Goal: Browse casually

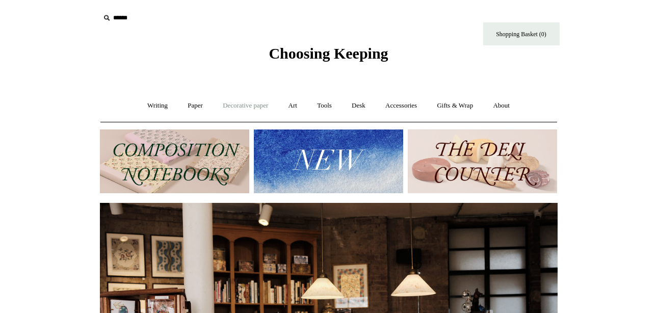
click at [247, 103] on link "Decorative paper +" at bounding box center [246, 105] width 64 height 27
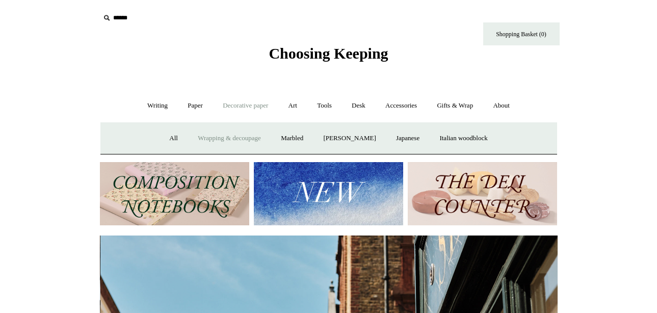
scroll to position [0, 458]
click at [292, 105] on link "Art +" at bounding box center [293, 105] width 27 height 27
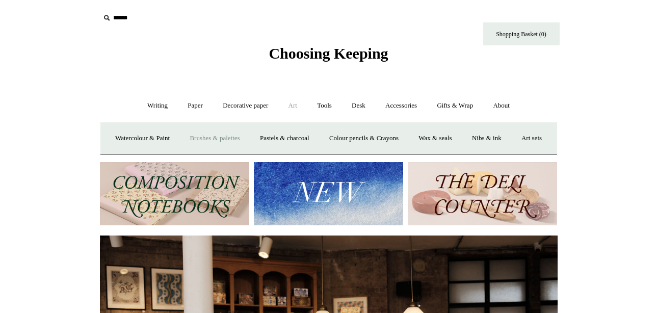
scroll to position [0, 0]
click at [166, 135] on link "Watercolour & Paint" at bounding box center [142, 138] width 73 height 27
click at [158, 105] on link "Writing +" at bounding box center [157, 105] width 39 height 27
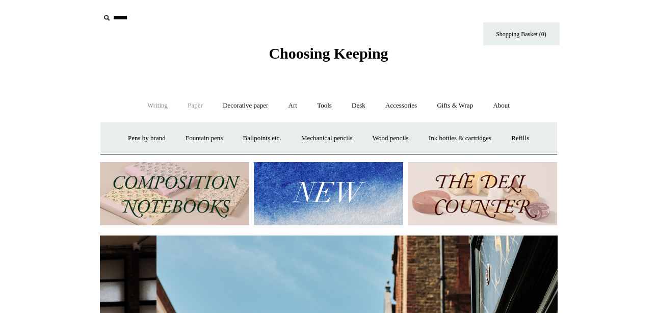
scroll to position [0, 458]
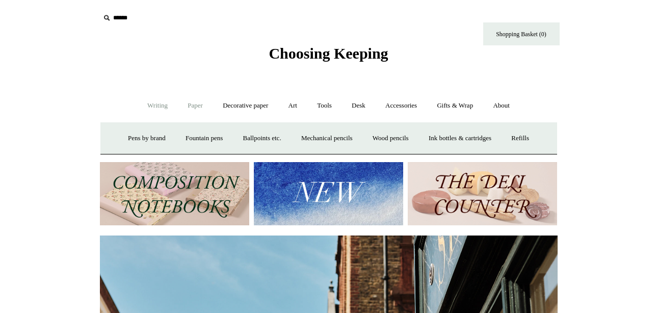
click at [189, 104] on link "Paper +" at bounding box center [196, 105] width 34 height 27
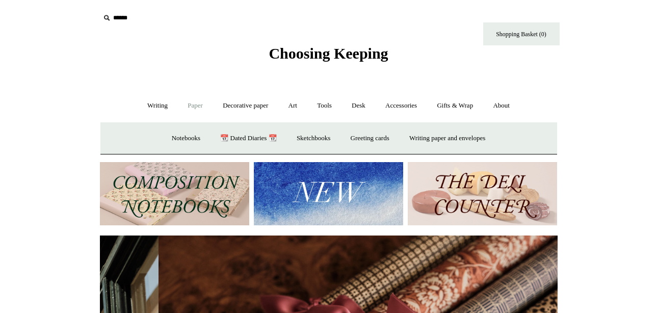
scroll to position [0, 916]
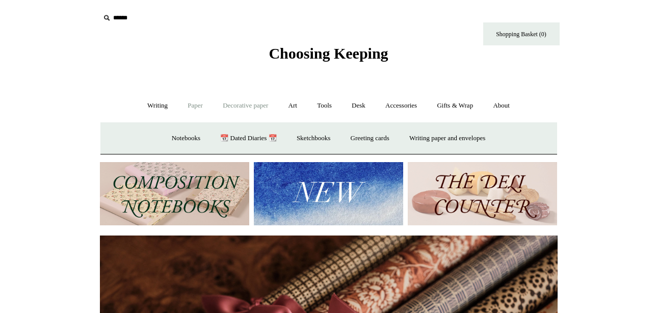
click at [235, 104] on link "Decorative paper +" at bounding box center [246, 105] width 64 height 27
click at [291, 102] on link "Art +" at bounding box center [293, 105] width 27 height 27
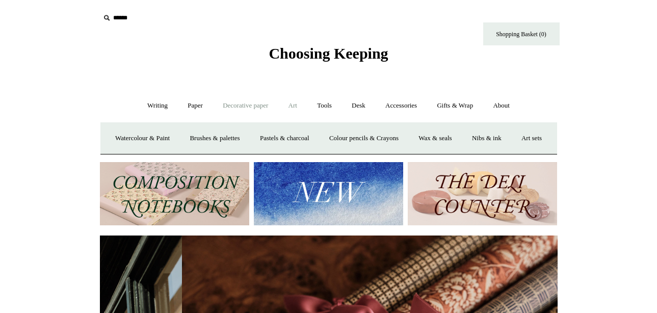
click at [245, 104] on link "Decorative paper +" at bounding box center [246, 105] width 64 height 27
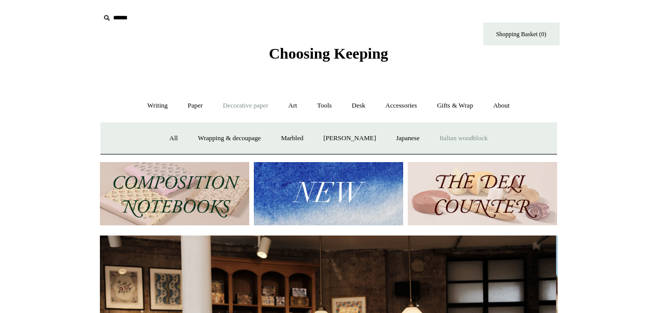
scroll to position [0, 0]
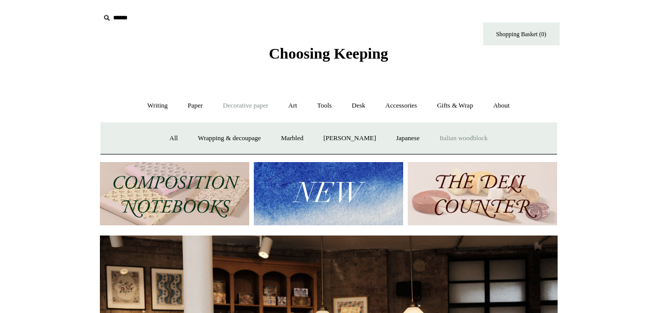
click at [485, 138] on link "Italian woodblock" at bounding box center [463, 138] width 66 height 27
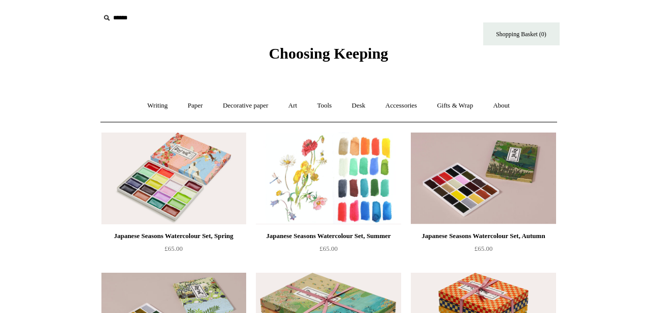
click at [327, 158] on img at bounding box center [328, 179] width 145 height 92
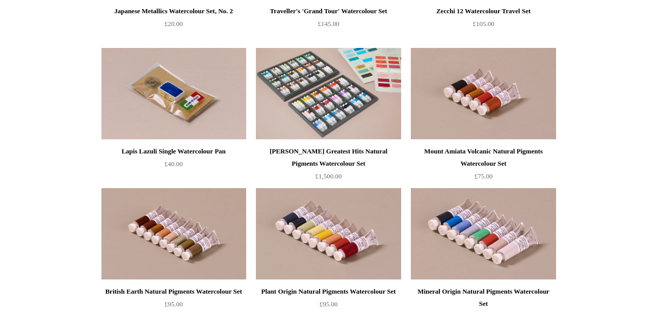
scroll to position [1553, 0]
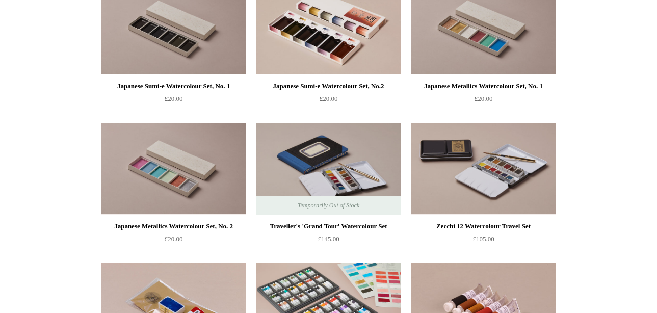
click at [503, 172] on img at bounding box center [483, 169] width 145 height 92
click at [332, 162] on img at bounding box center [328, 169] width 145 height 92
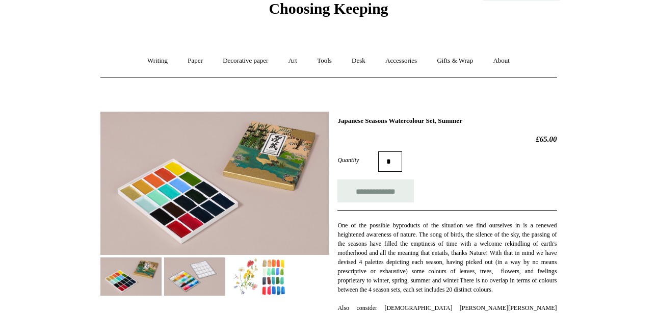
scroll to position [68, 0]
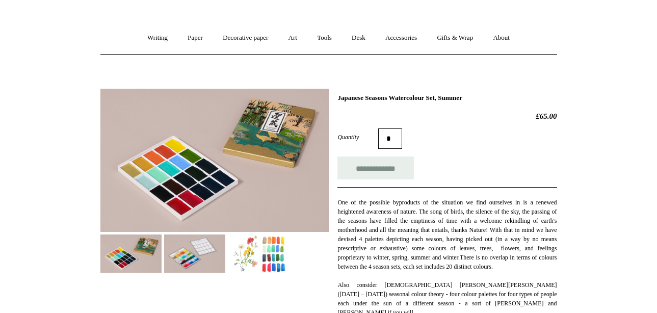
click at [197, 255] on img at bounding box center [194, 254] width 61 height 38
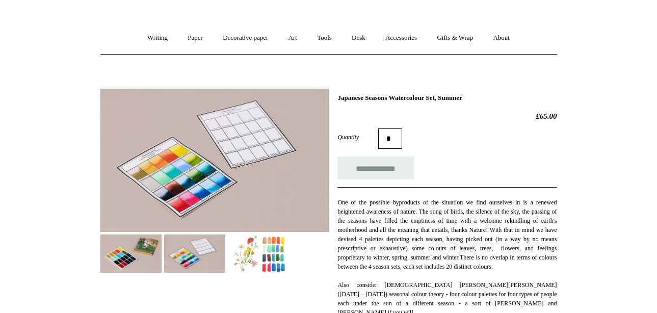
click at [255, 249] on img at bounding box center [258, 254] width 61 height 38
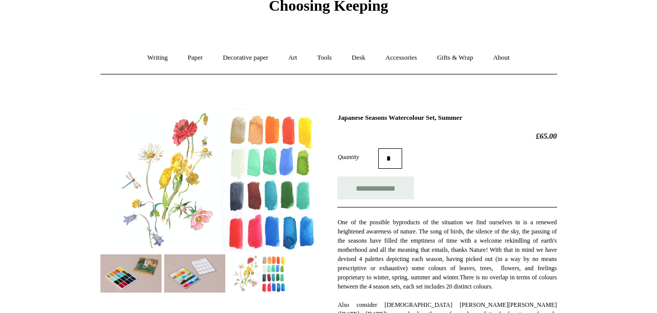
scroll to position [0, 0]
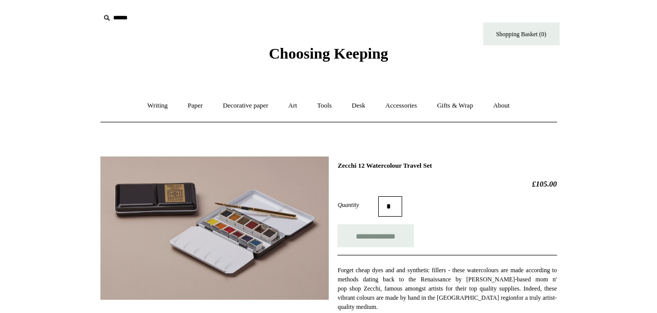
click at [212, 215] on img at bounding box center [214, 228] width 229 height 143
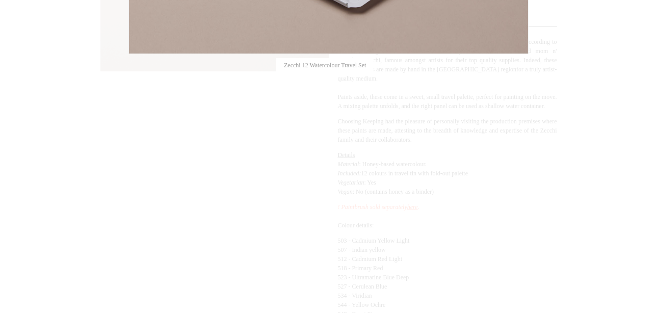
scroll to position [68, 0]
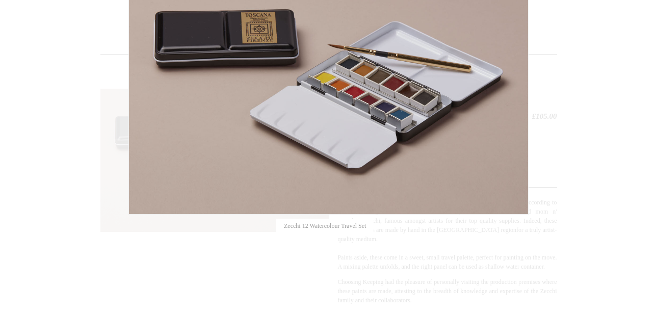
click at [444, 67] on img at bounding box center [328, 88] width 399 height 251
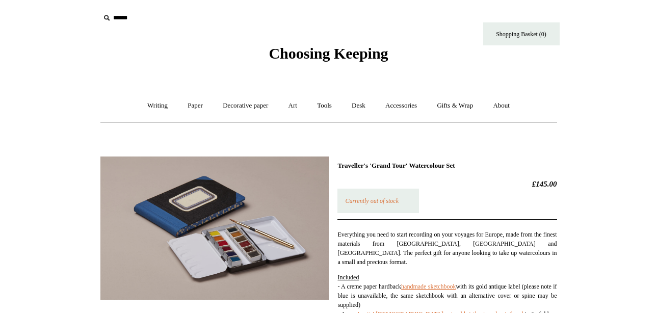
scroll to position [272, 0]
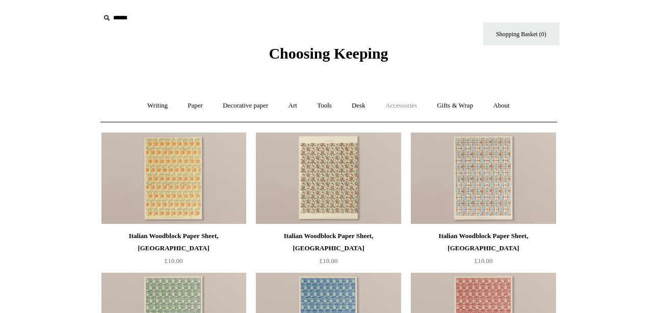
click at [414, 106] on link "Accessories +" at bounding box center [401, 105] width 50 height 27
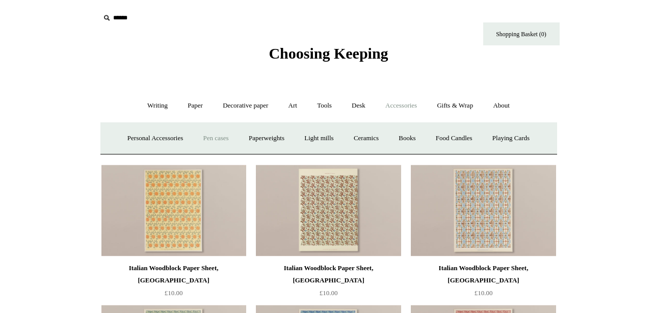
click at [213, 138] on link "Pen cases" at bounding box center [216, 138] width 44 height 27
click at [295, 105] on link "Art +" at bounding box center [293, 105] width 27 height 27
click at [513, 152] on link "Art sets" at bounding box center [532, 138] width 39 height 27
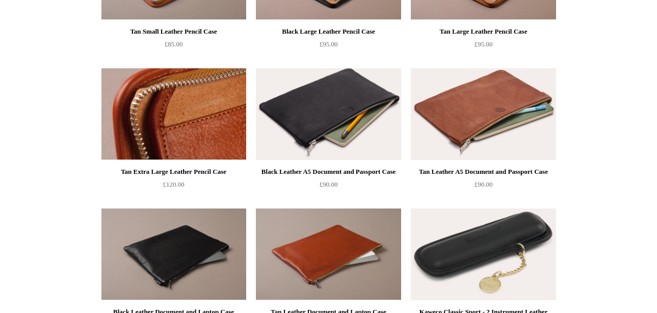
scroll to position [766, 0]
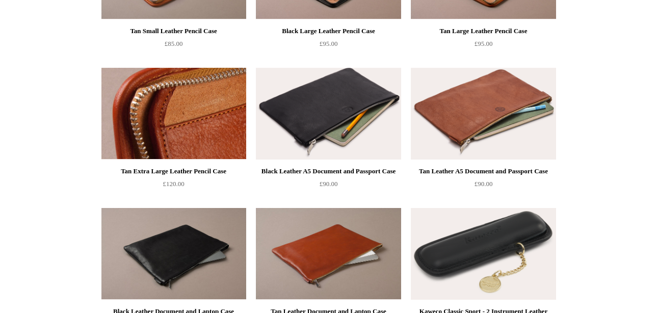
click at [182, 125] on img at bounding box center [174, 114] width 145 height 92
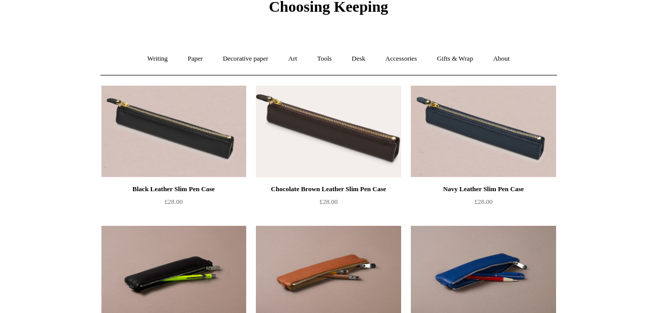
scroll to position [0, 0]
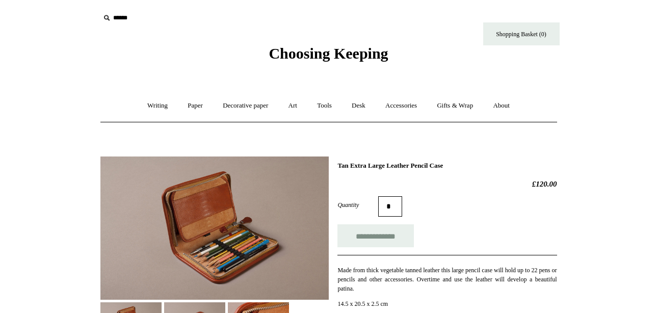
click at [164, 195] on img at bounding box center [214, 228] width 229 height 143
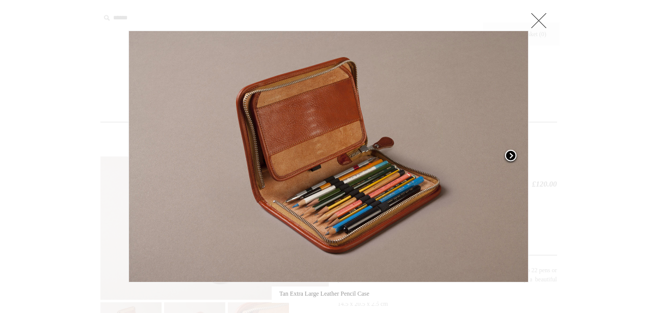
click at [515, 157] on span at bounding box center [510, 156] width 15 height 15
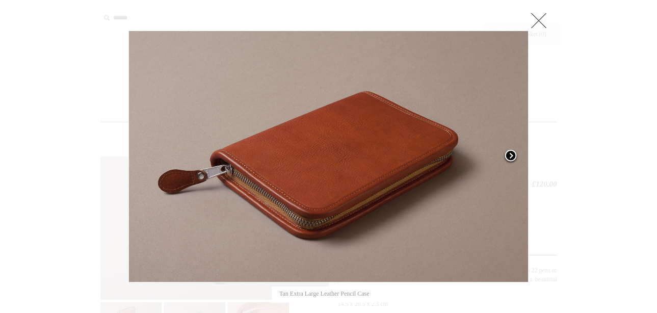
click at [515, 157] on span at bounding box center [510, 156] width 15 height 15
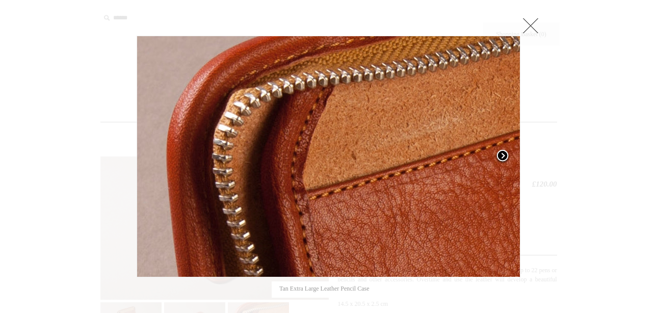
click at [515, 157] on link at bounding box center [453, 157] width 135 height 242
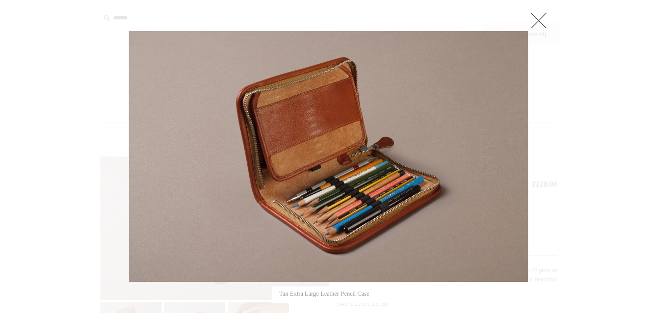
scroll to position [272, 0]
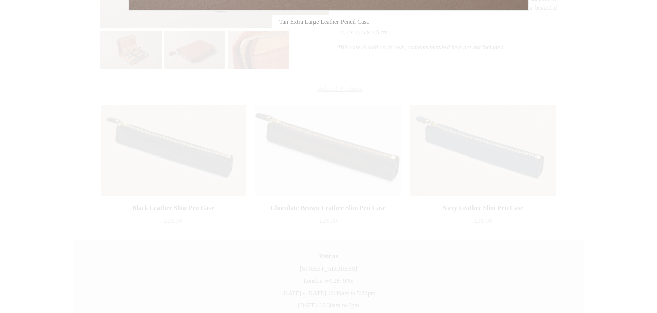
click at [516, 132] on div at bounding box center [328, 63] width 657 height 671
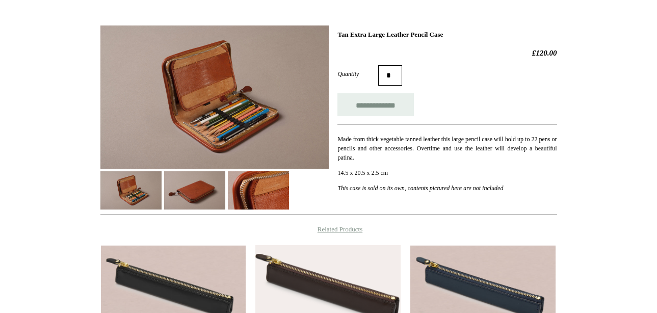
scroll to position [136, 0]
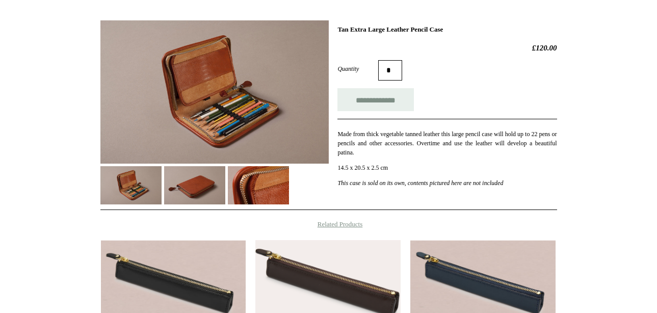
click at [217, 116] on img at bounding box center [214, 91] width 229 height 143
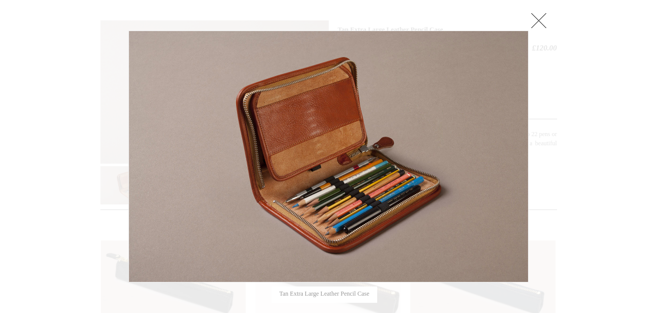
click at [545, 21] on link at bounding box center [539, 20] width 20 height 20
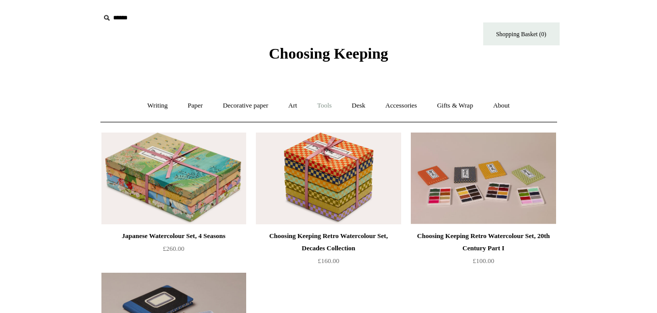
click at [321, 99] on link "Tools +" at bounding box center [324, 105] width 33 height 27
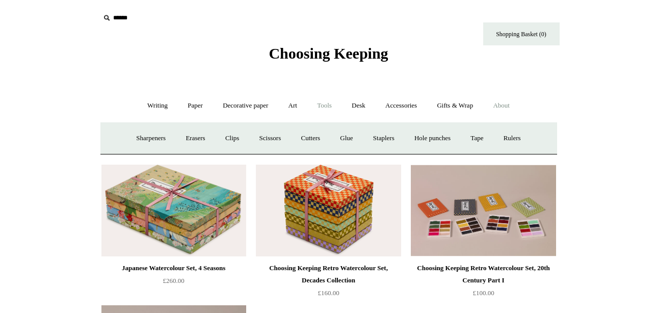
click at [513, 105] on link "About +" at bounding box center [501, 105] width 35 height 27
click at [464, 106] on link "Gifts & Wrap +" at bounding box center [455, 105] width 55 height 27
click at [435, 135] on link "Stickers" at bounding box center [435, 138] width 40 height 27
click at [444, 139] on link "Stickers" at bounding box center [435, 138] width 40 height 27
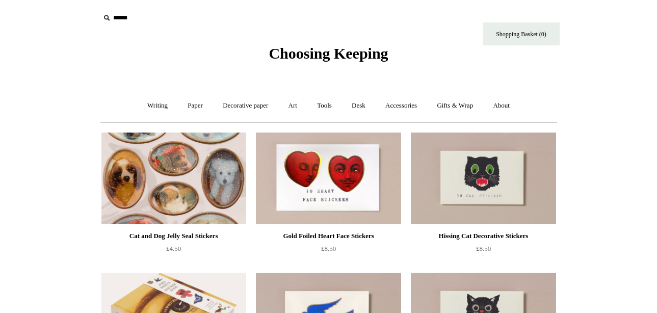
click at [173, 179] on img at bounding box center [174, 179] width 145 height 92
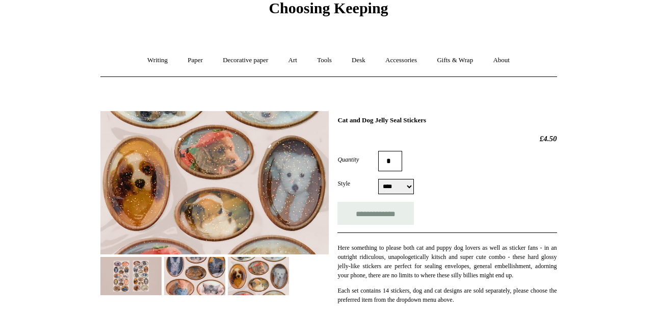
scroll to position [68, 0]
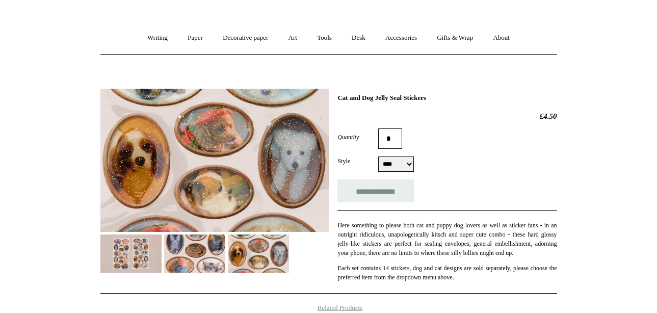
click at [178, 253] on img at bounding box center [194, 254] width 61 height 38
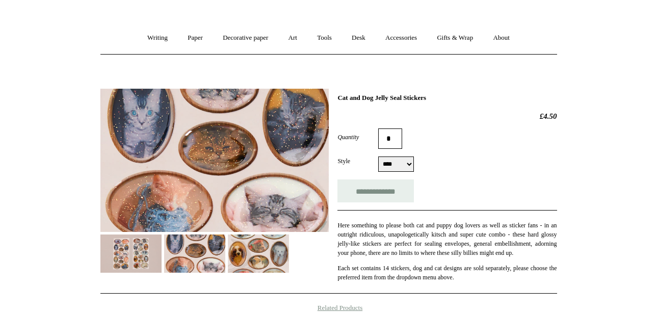
click at [247, 255] on img at bounding box center [258, 254] width 61 height 38
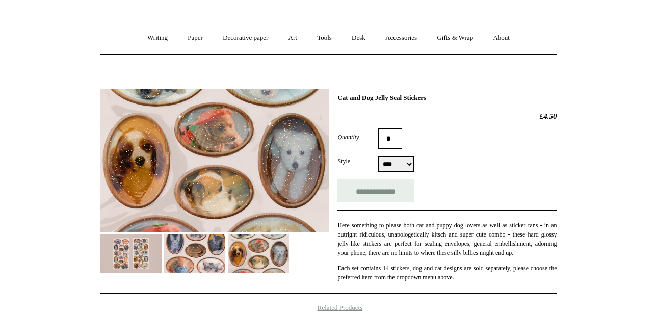
click at [225, 166] on img at bounding box center [214, 161] width 229 height 144
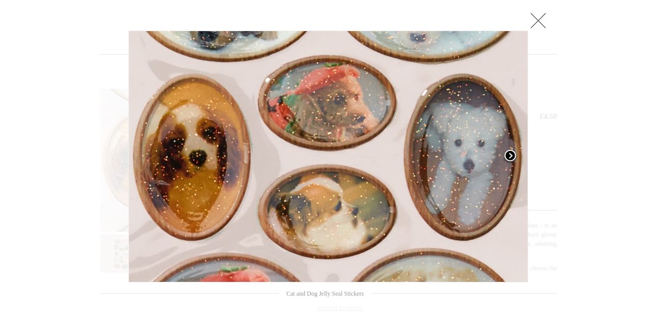
click at [511, 153] on span at bounding box center [510, 156] width 15 height 15
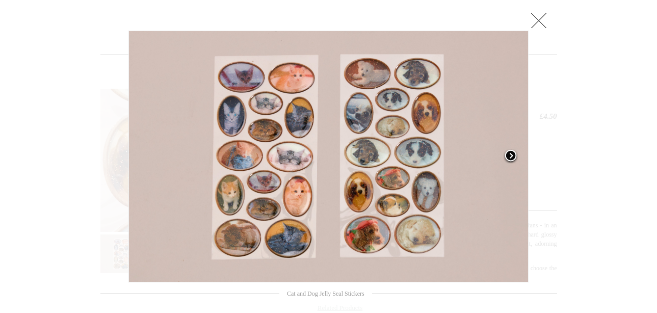
click at [430, 148] on link at bounding box center [459, 157] width 140 height 252
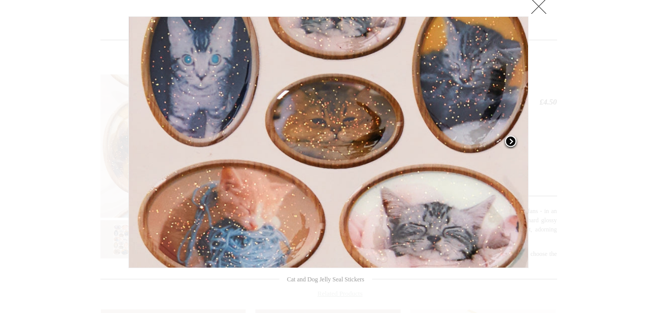
scroll to position [136, 0]
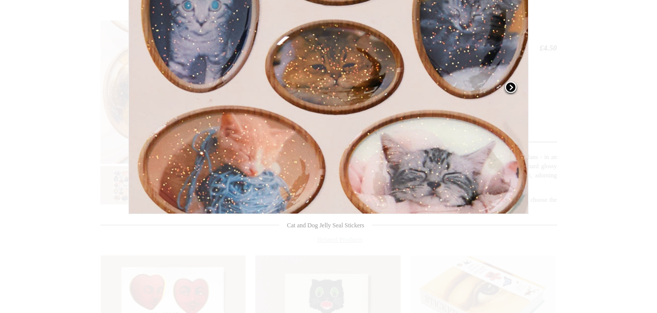
click at [509, 88] on span at bounding box center [510, 88] width 15 height 15
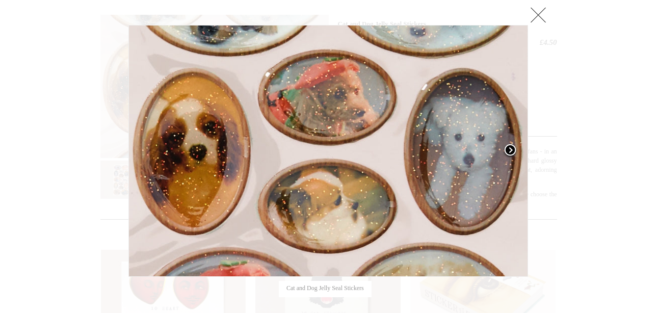
scroll to position [68, 0]
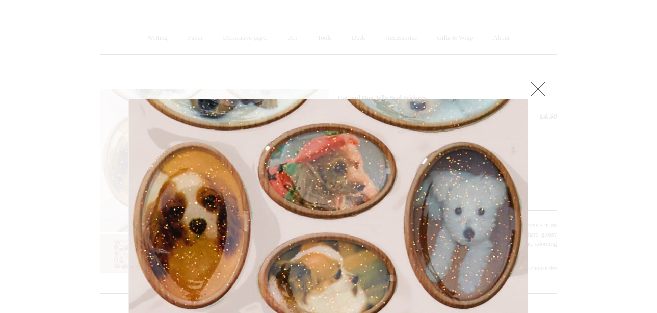
click at [538, 82] on link at bounding box center [538, 89] width 20 height 20
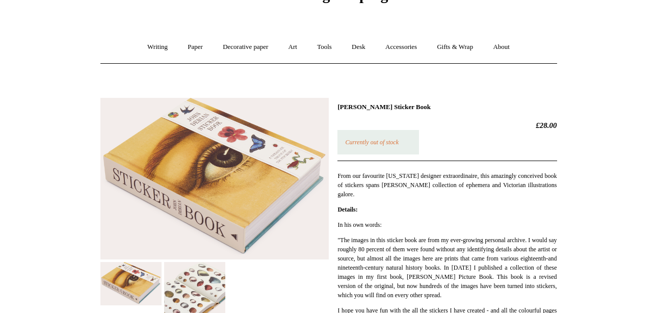
scroll to position [136, 0]
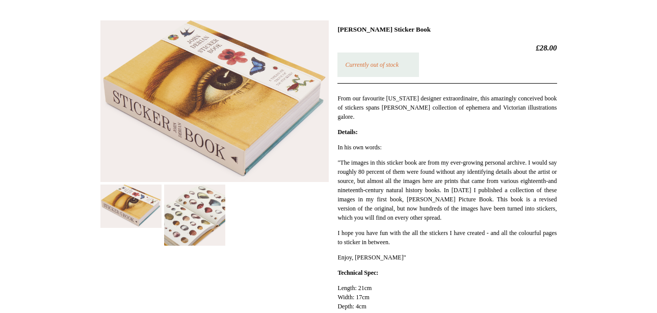
click at [206, 217] on img at bounding box center [194, 215] width 61 height 61
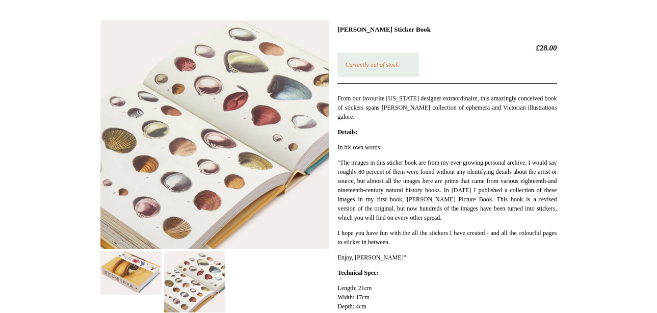
click at [218, 171] on img at bounding box center [214, 134] width 229 height 229
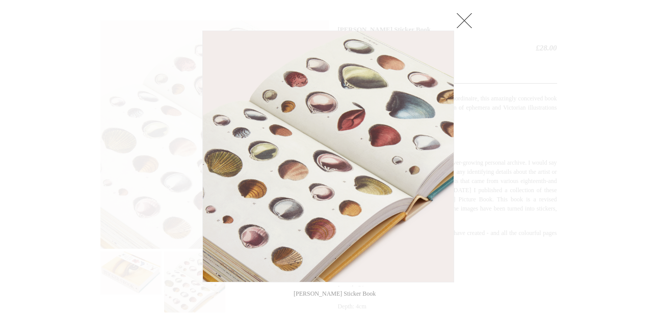
click at [323, 126] on img at bounding box center [328, 156] width 251 height 251
click at [466, 22] on link at bounding box center [464, 20] width 20 height 20
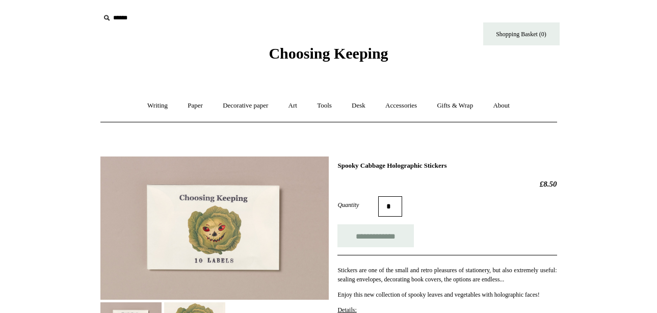
scroll to position [204, 0]
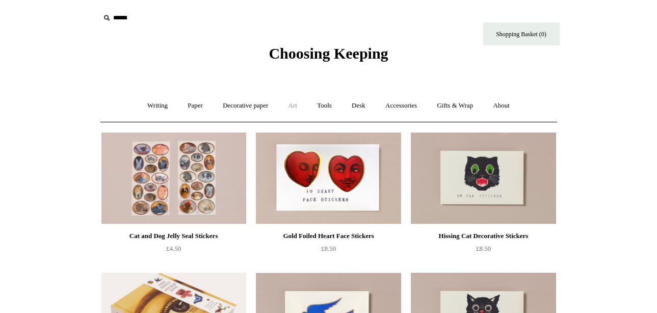
click at [293, 106] on link "Art +" at bounding box center [293, 105] width 27 height 27
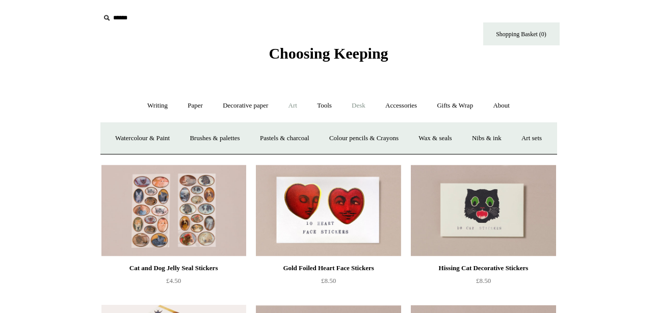
click at [360, 99] on link "Desk +" at bounding box center [359, 105] width 32 height 27
click at [302, 106] on link "Art +" at bounding box center [293, 105] width 27 height 27
click at [513, 152] on link "Art sets" at bounding box center [532, 138] width 39 height 27
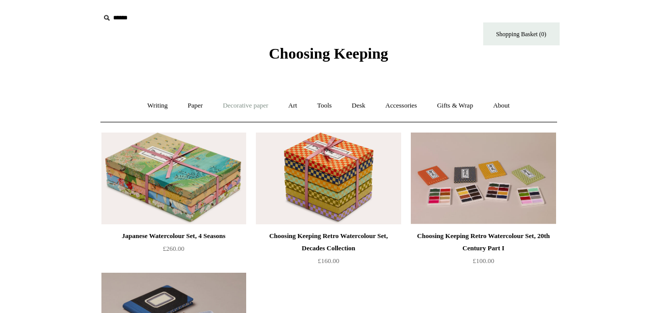
click at [263, 102] on link "Decorative paper +" at bounding box center [246, 105] width 64 height 27
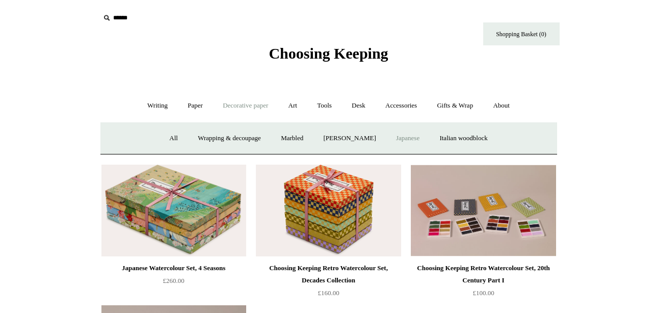
click at [401, 138] on link "Japanese" at bounding box center [408, 138] width 42 height 27
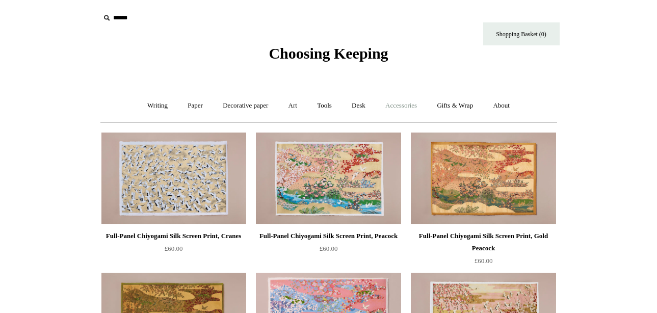
click at [409, 105] on link "Accessories +" at bounding box center [401, 105] width 50 height 27
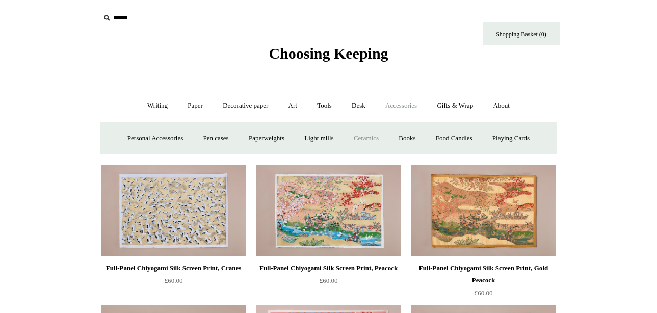
click at [366, 140] on link "Ceramics +" at bounding box center [366, 138] width 43 height 27
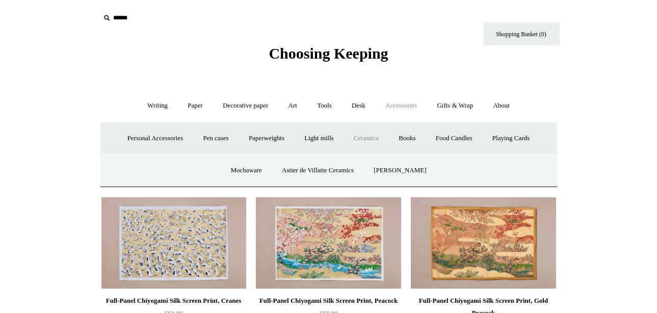
click at [366, 140] on link "Ceramics -" at bounding box center [366, 138] width 43 height 27
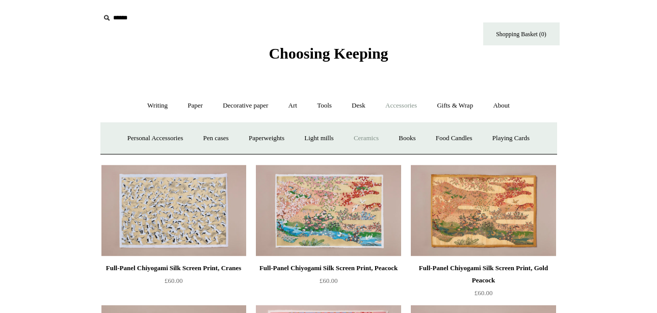
click at [366, 140] on link "Ceramics +" at bounding box center [366, 138] width 43 height 27
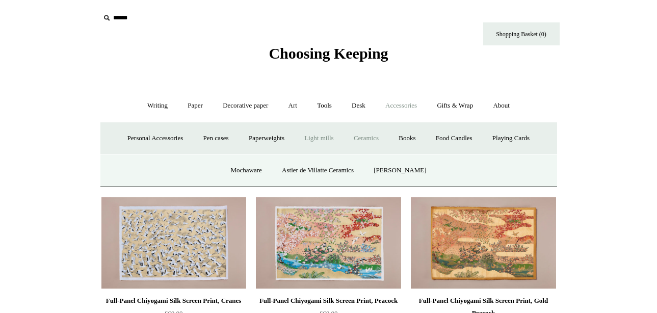
click at [326, 140] on link "Light mills" at bounding box center [318, 138] width 47 height 27
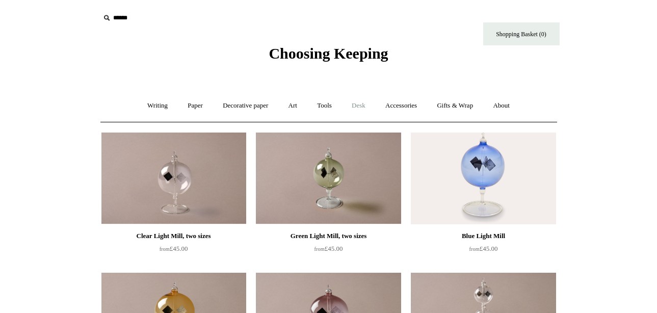
click at [358, 98] on link "Desk +" at bounding box center [359, 105] width 32 height 27
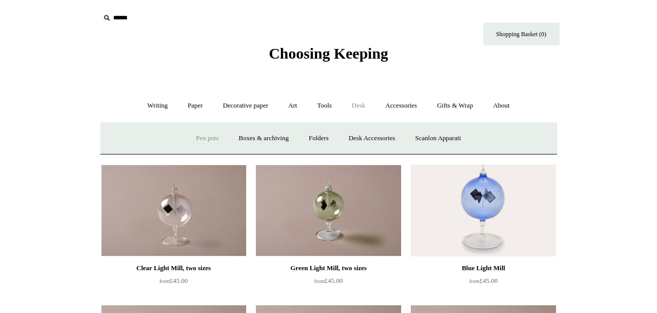
click at [206, 138] on link "Pen pots" at bounding box center [207, 138] width 41 height 27
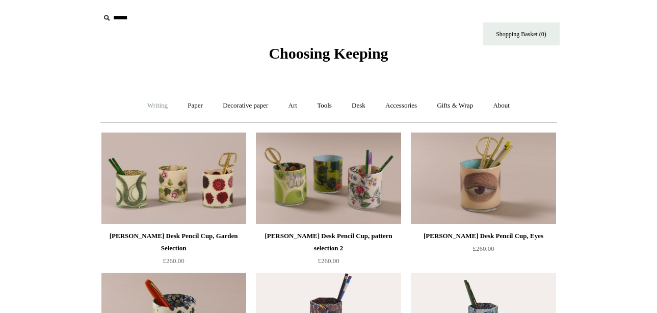
click at [147, 105] on link "Writing +" at bounding box center [157, 105] width 39 height 27
